Goal: Complete application form: Complete application form

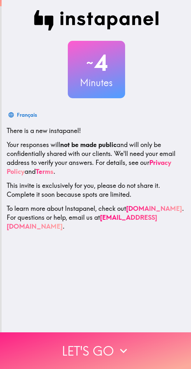
click at [146, 332] on button "Let's go" at bounding box center [95, 350] width 191 height 37
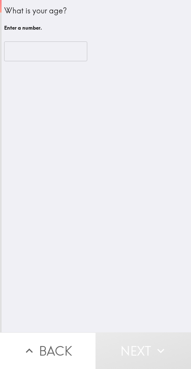
click at [65, 54] on input "number" at bounding box center [45, 51] width 83 height 20
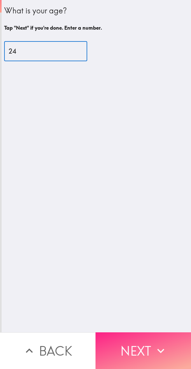
type input "24"
click at [150, 345] on button "Next" at bounding box center [144, 350] width 96 height 37
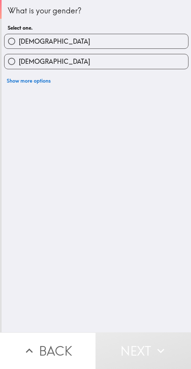
click at [90, 37] on label "[DEMOGRAPHIC_DATA]" at bounding box center [96, 41] width 184 height 14
click at [19, 37] on input "[DEMOGRAPHIC_DATA]" at bounding box center [11, 41] width 14 height 14
radio input "true"
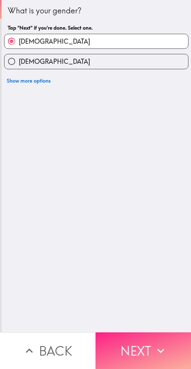
click at [135, 339] on button "Next" at bounding box center [144, 350] width 96 height 37
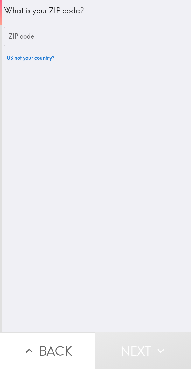
click at [108, 39] on input "ZIP code" at bounding box center [96, 37] width 185 height 20
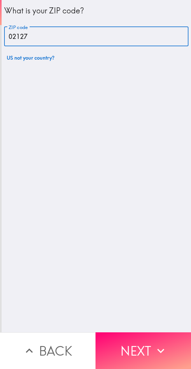
type input "02127"
click at [155, 120] on div "What is your ZIP code? ZIP code 02127 ZIP code US not your country?" at bounding box center [97, 166] width 190 height 332
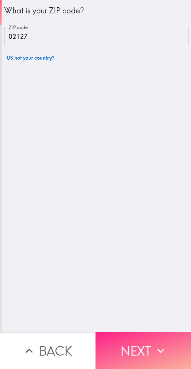
click at [147, 346] on button "Next" at bounding box center [144, 350] width 96 height 37
